Goal: Check status: Check status

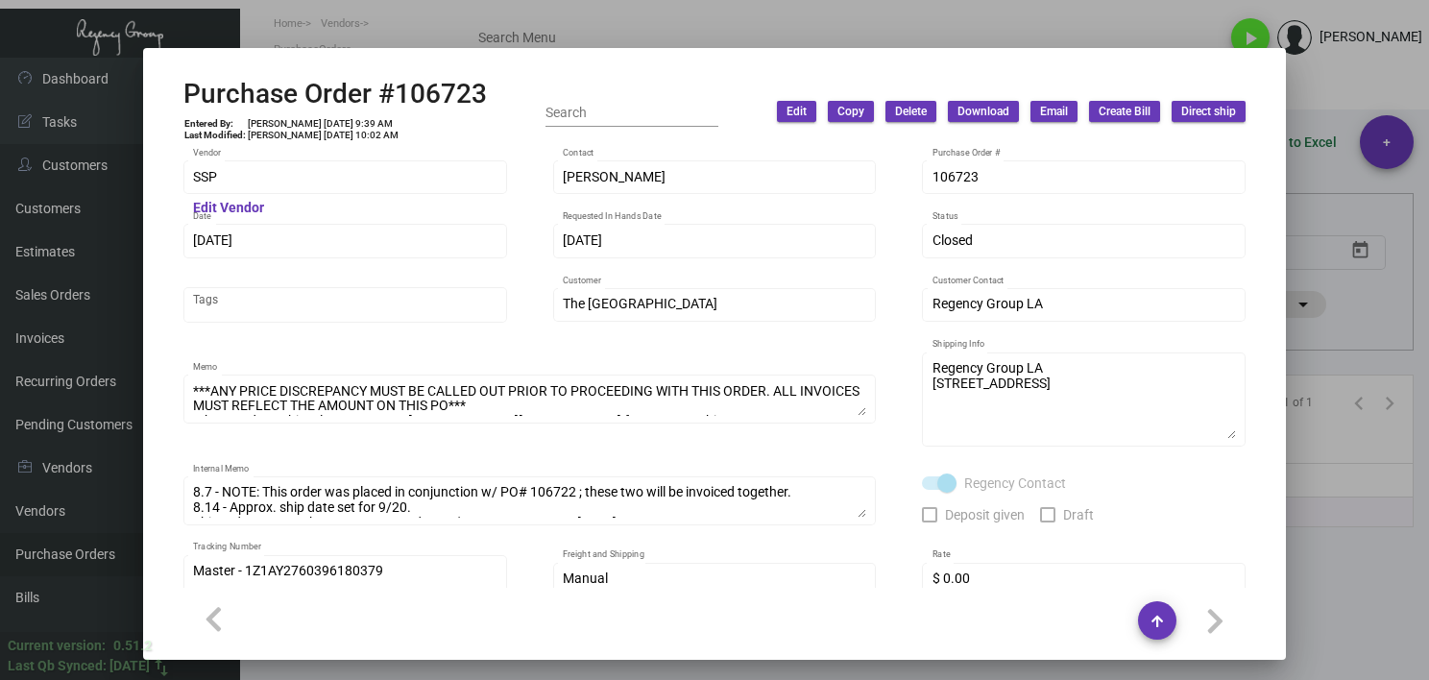
click at [1378, 584] on div at bounding box center [714, 340] width 1429 height 680
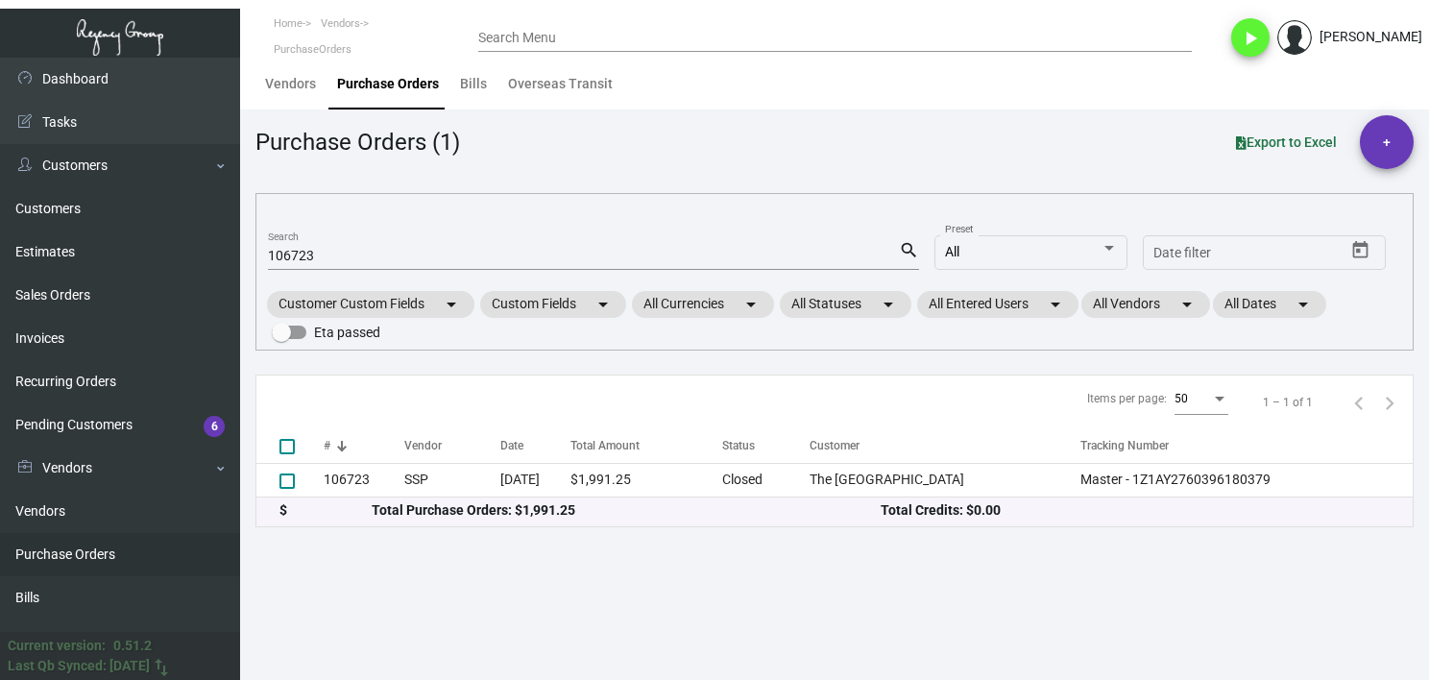
click at [300, 252] on input "106723" at bounding box center [583, 256] width 631 height 15
paste input "4337"
type input "104337"
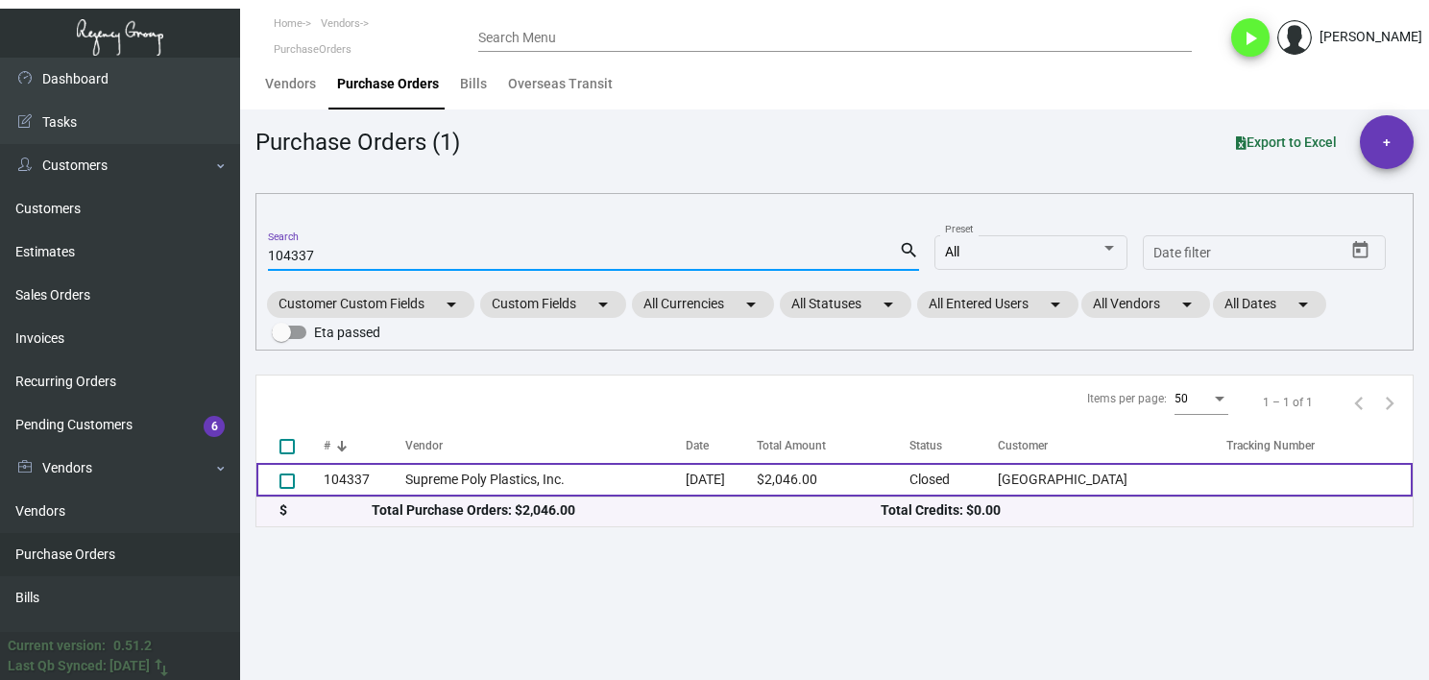
click at [435, 469] on td "Supreme Poly Plastics, Inc." at bounding box center [545, 480] width 281 height 34
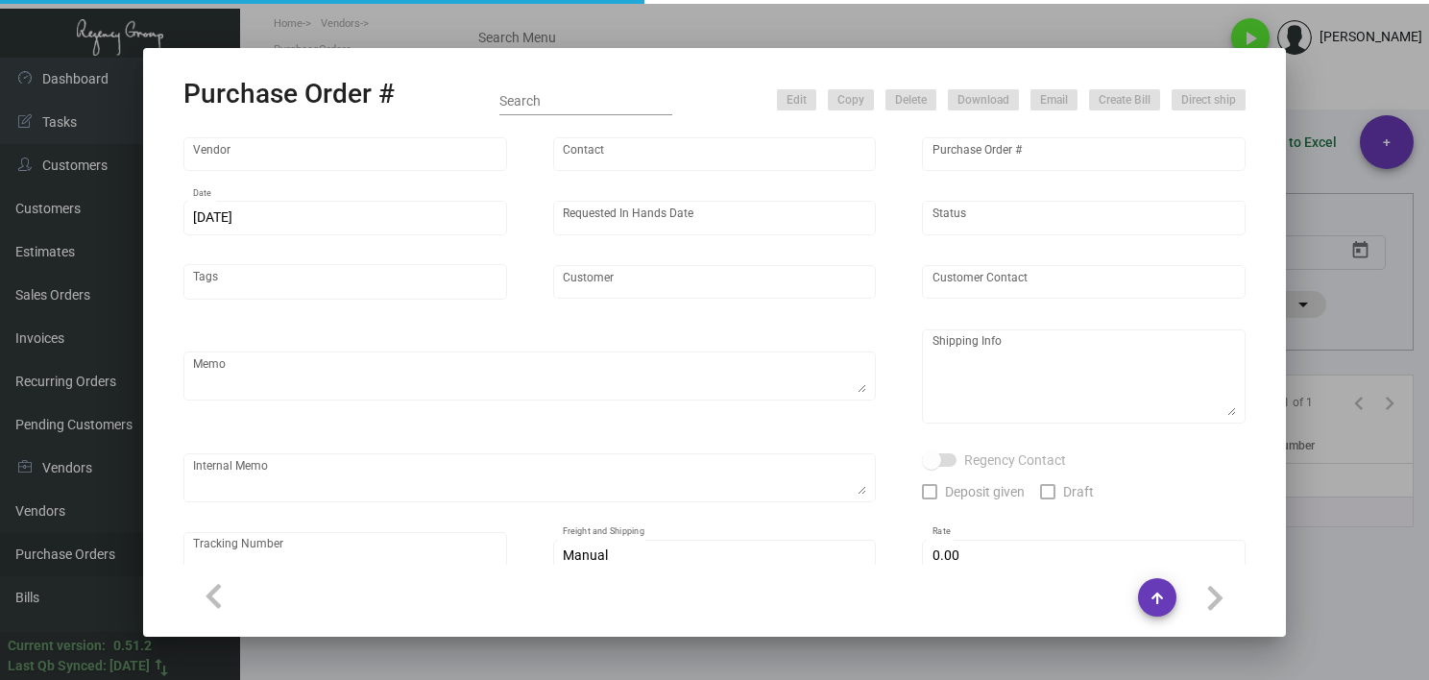
type input "Supreme Poly Plastics, Inc."
type input "[PERSON_NAME] SupremePoly"
type input "104337"
type input "[DATE]"
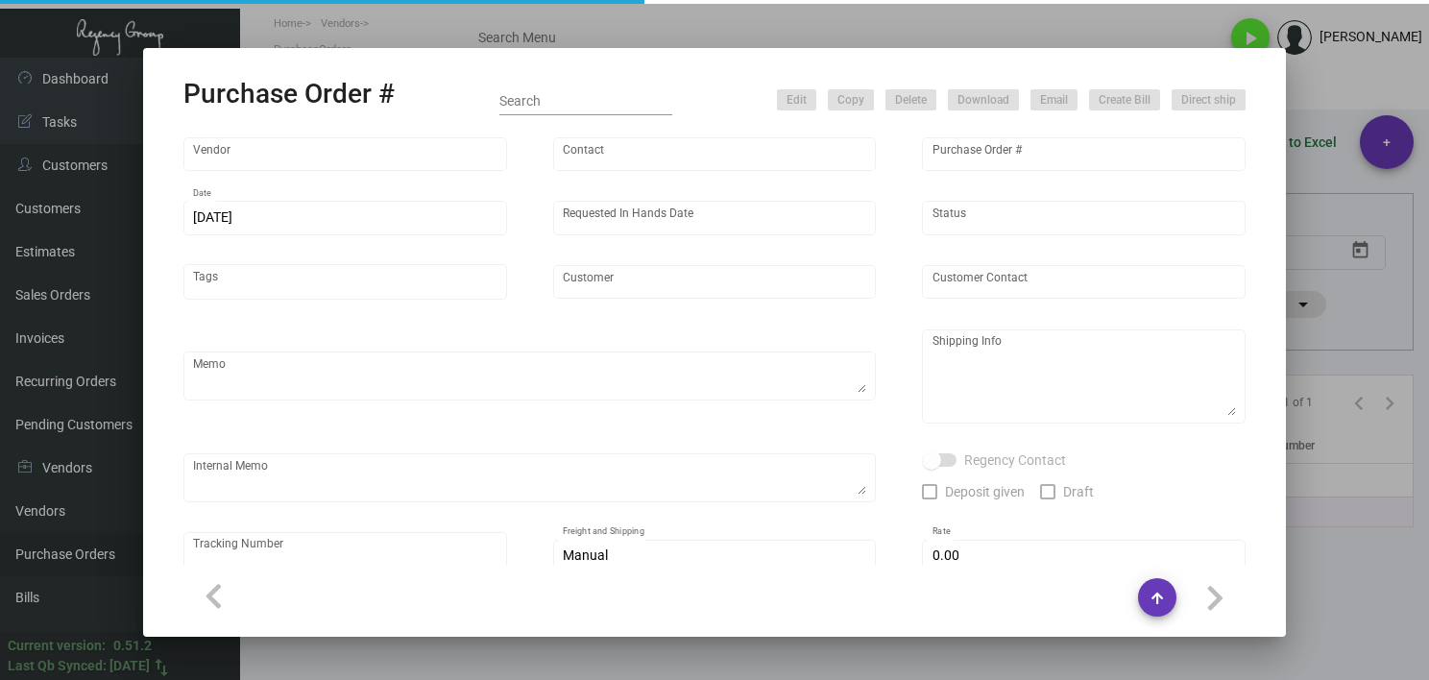
type input "[GEOGRAPHIC_DATA]"
type textarea "Reorder - Purchase Order #103130 / Please reach out once order is ready for pic…"
type textarea "Regency Group LA [STREET_ADDRESS]"
type textarea "LA Warehouse. 4/17 - 1 pallet $325.00 - 115411 - EDI EXPRESS/FAST FREIGHT"
checkbox input "true"
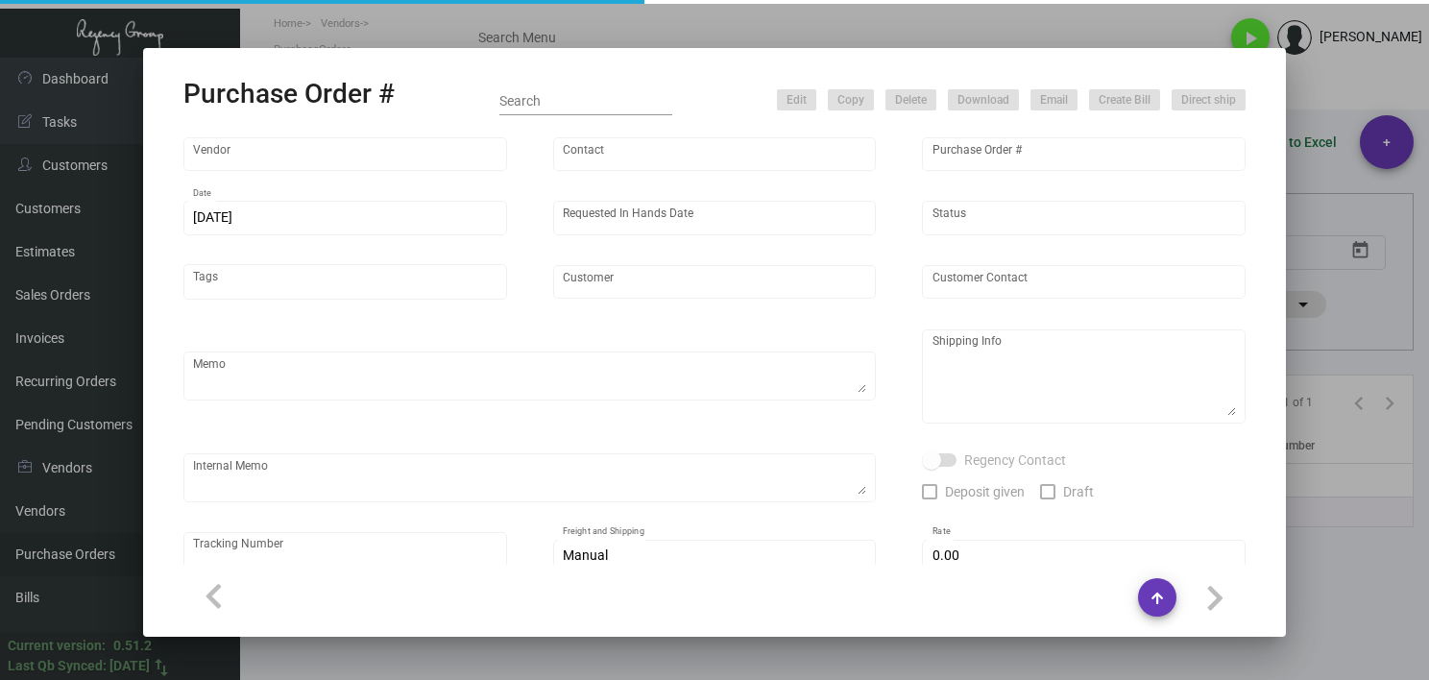
type input "$ 0.00"
type input "United States Dollar $"
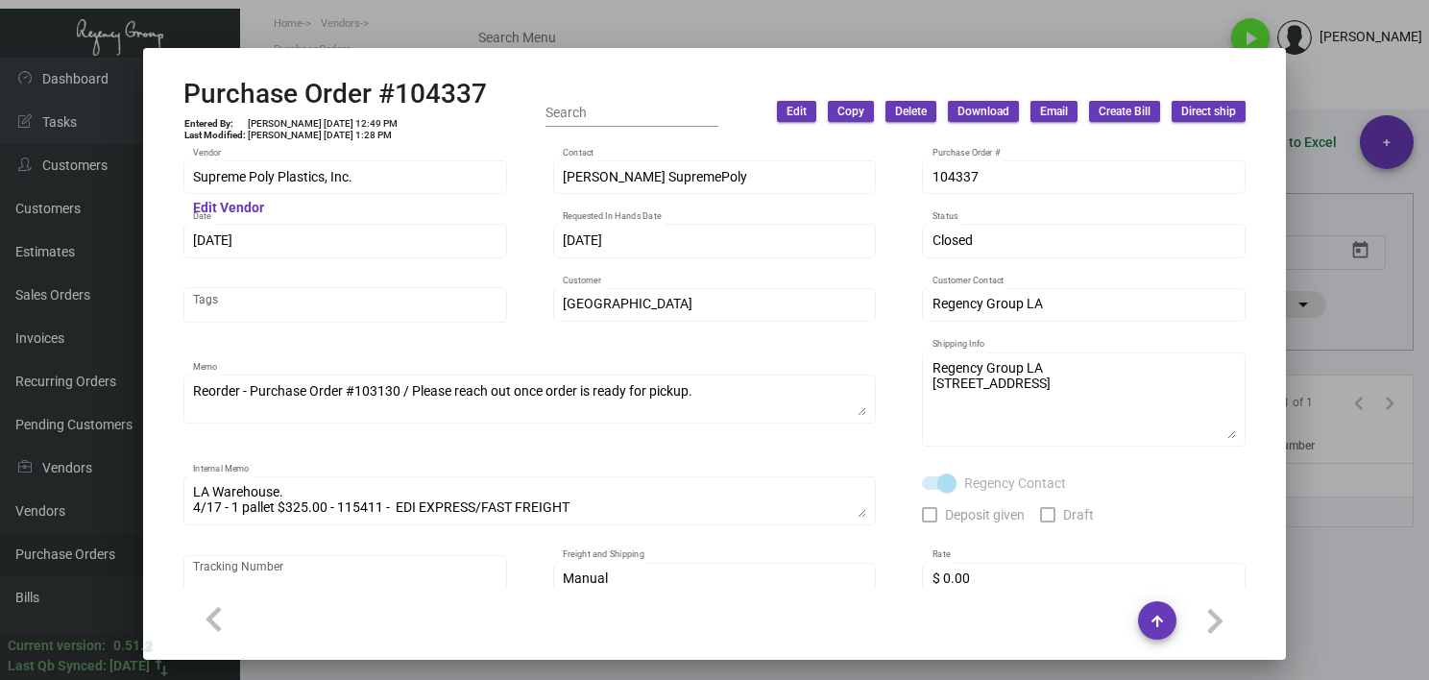
drag, startPoint x: 1344, startPoint y: 577, endPoint x: 1314, endPoint y: 535, distance: 51.7
click at [1348, 577] on div at bounding box center [714, 340] width 1429 height 680
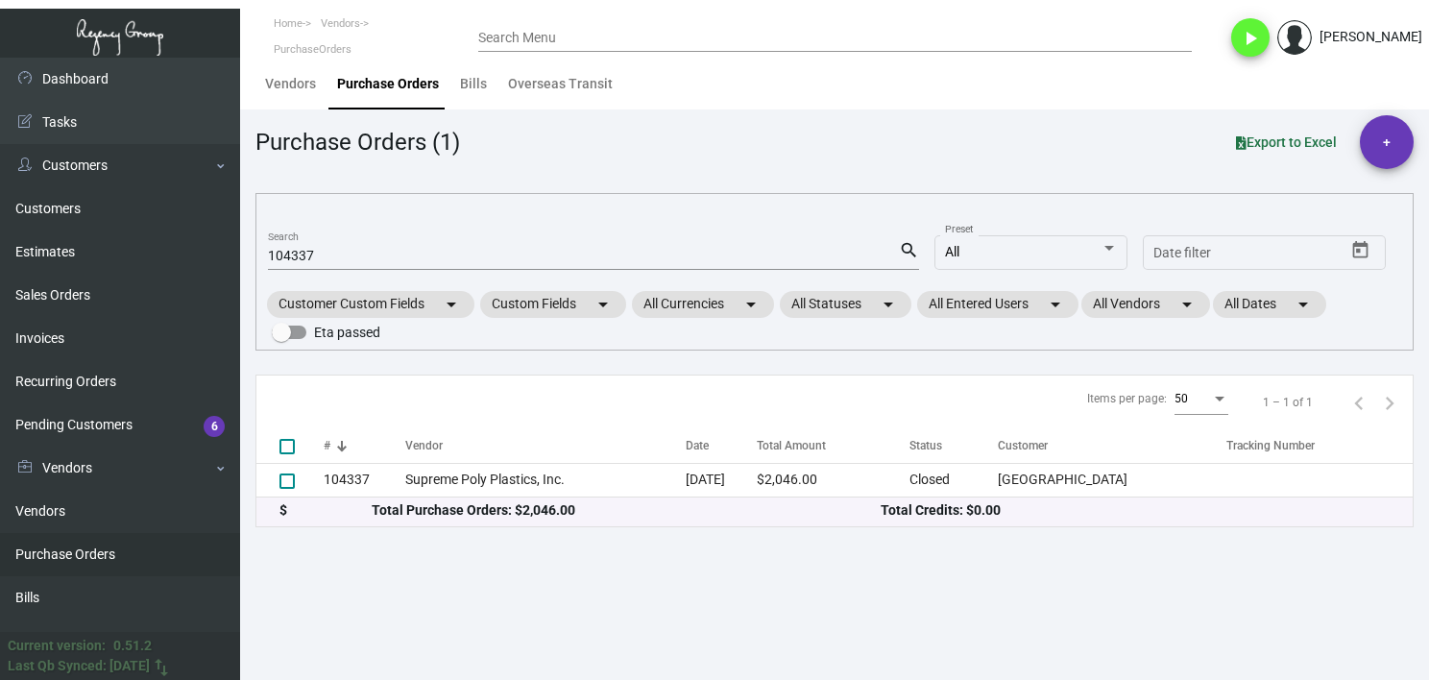
click at [313, 252] on input "104337" at bounding box center [583, 256] width 631 height 15
paste input "5652"
type input "105652"
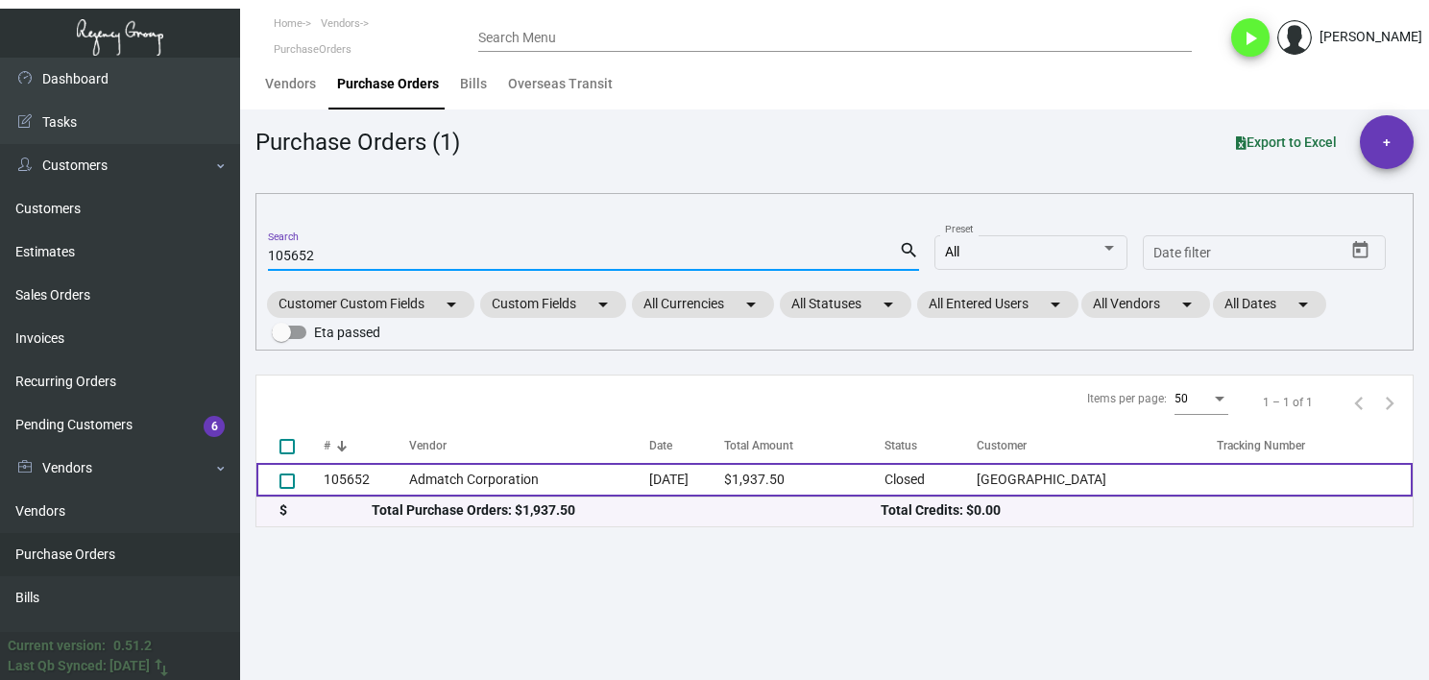
click at [528, 485] on td "Admatch Corporation" at bounding box center [529, 480] width 240 height 34
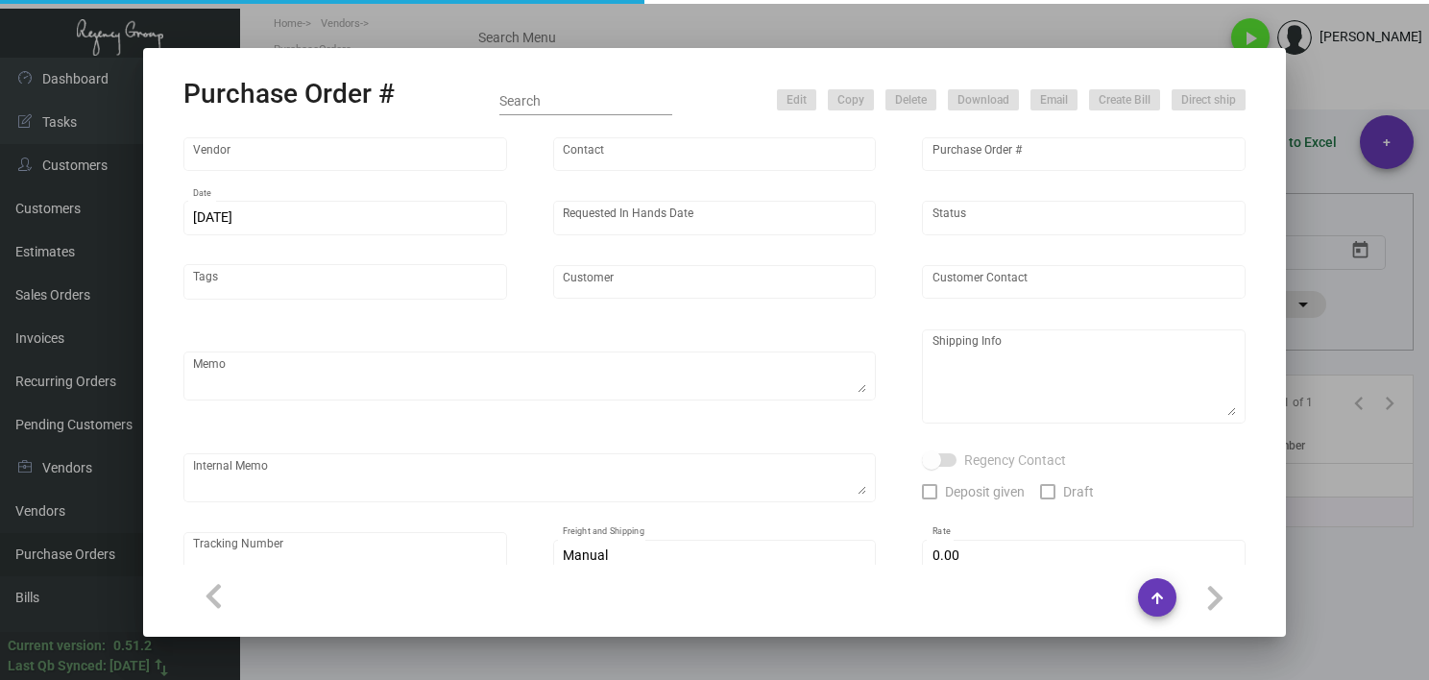
type input "Admatch Corporation"
type input "Order Entry"
type input "105652"
type input "[DATE]"
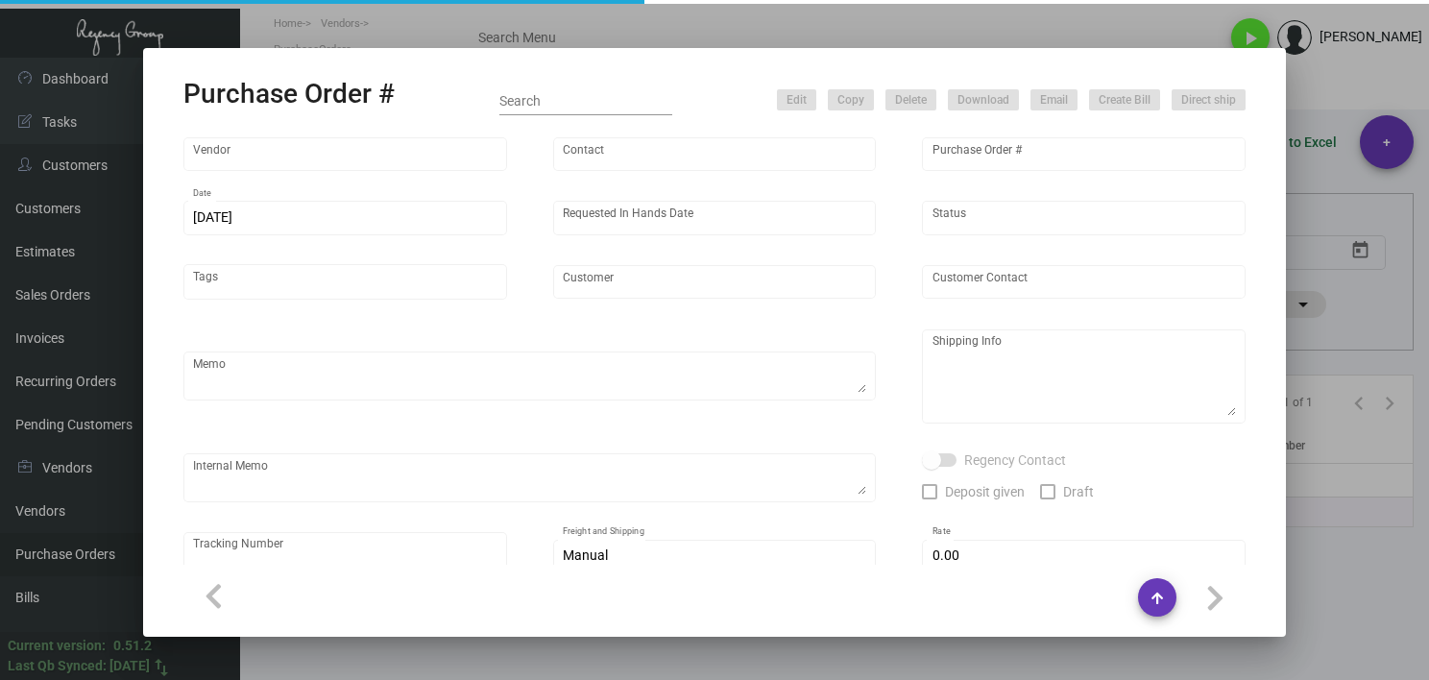
type input "[GEOGRAPHIC_DATA]"
type textarea "SHUFFLED COASTERS.Pricing per [PERSON_NAME]. When ready to ship, contact: [EMAI…"
type textarea "Regency Group LA [STREET_ADDRESS]"
type textarea "6.27 - labels provided, 1 case direct to hotel on SO 159074 rest to LA warehous…"
checkbox input "true"
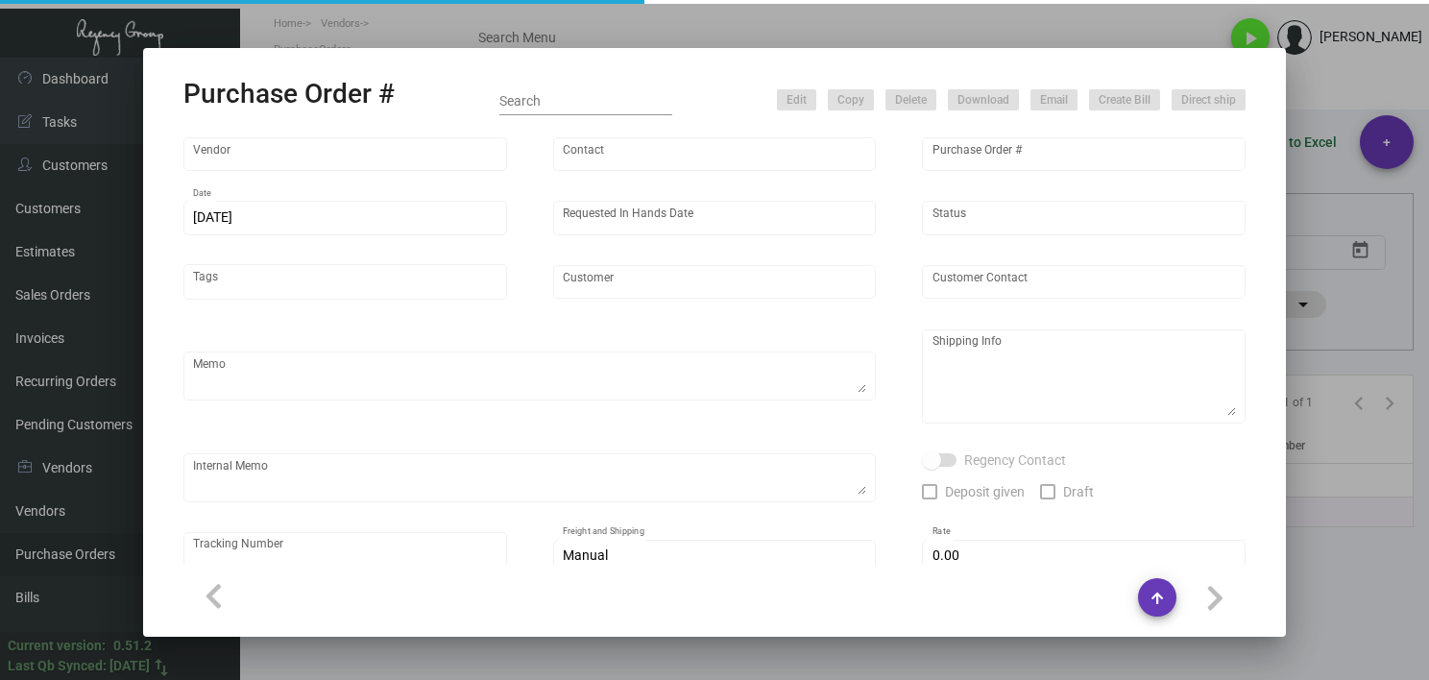
type input "$ 0.00"
type input "United States Dollar $"
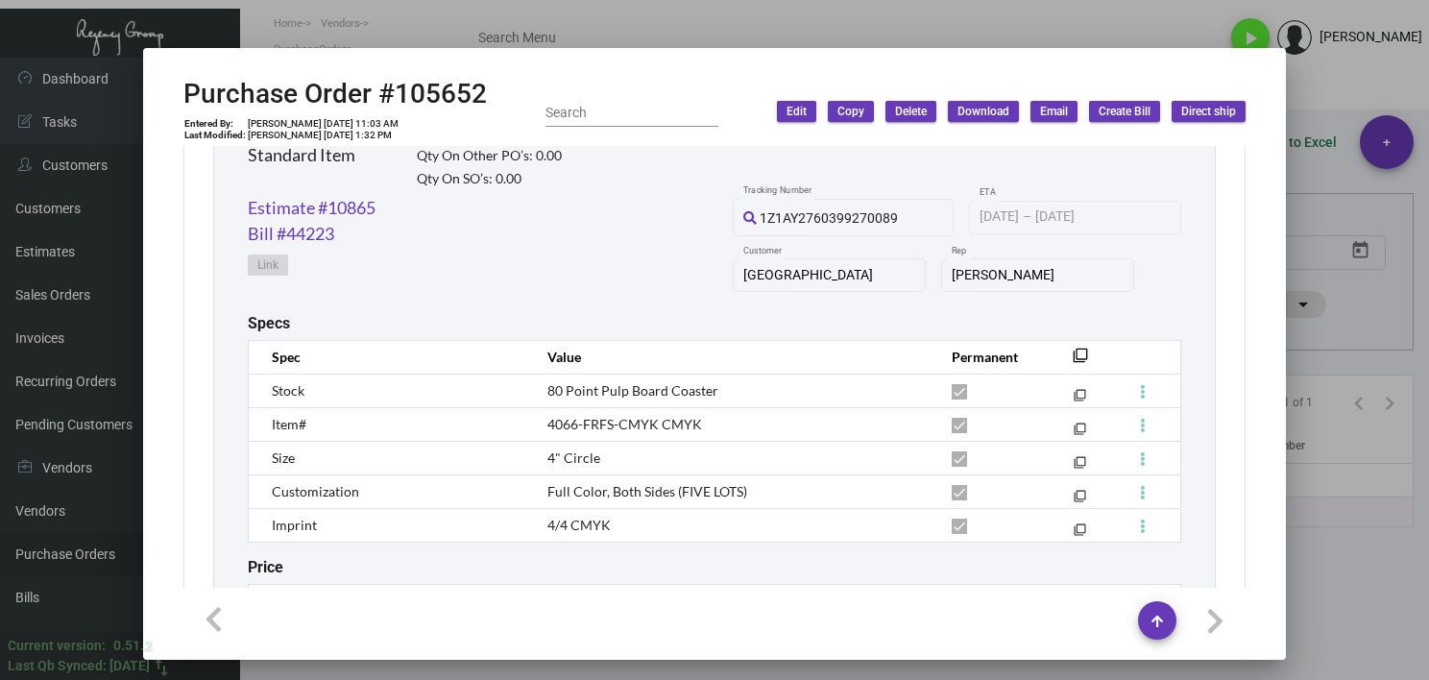
scroll to position [922, 0]
